Goal: Transaction & Acquisition: Book appointment/travel/reservation

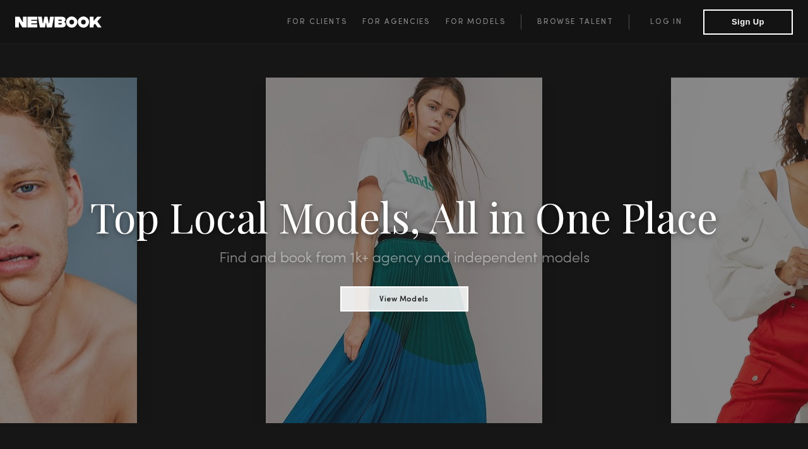
scroll to position [19, 0]
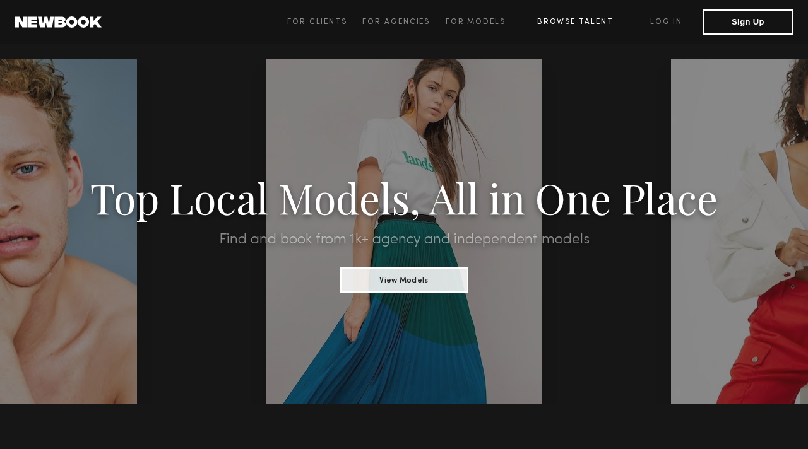
click at [562, 28] on link "Browse Talent" at bounding box center [575, 22] width 108 height 15
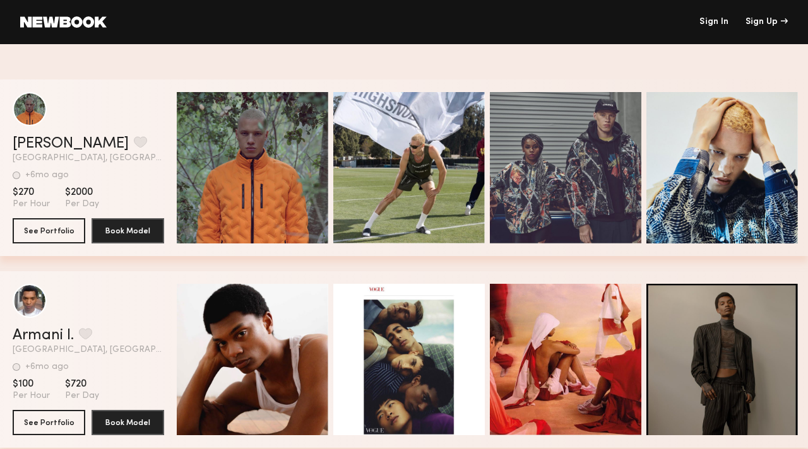
click at [73, 21] on link at bounding box center [63, 21] width 86 height 11
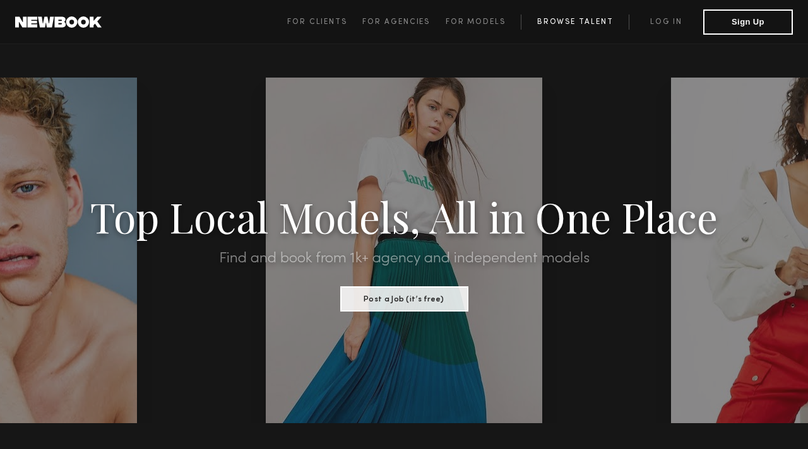
click at [571, 22] on link "Browse Talent" at bounding box center [575, 22] width 108 height 15
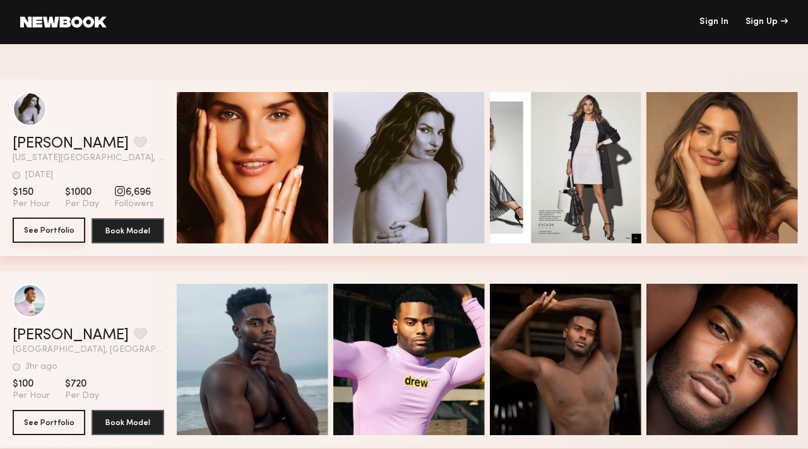
click at [52, 228] on button "See Portfolio" at bounding box center [49, 230] width 73 height 25
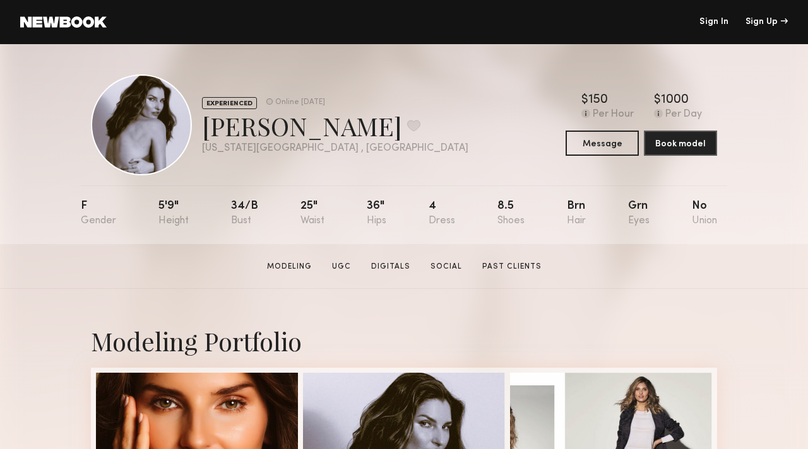
click at [805, 119] on div "EXPERIENCED Online 1wk ago Milena M. Favorite New York City , NY Online 1wk ago…" at bounding box center [404, 144] width 808 height 200
drag, startPoint x: 805, startPoint y: 119, endPoint x: 796, endPoint y: 191, distance: 71.9
click at [796, 191] on div "EXPERIENCED Online 1wk ago Milena M. Favorite New York City , NY Online 1wk ago…" at bounding box center [404, 144] width 808 height 200
